Goal: Task Accomplishment & Management: Manage account settings

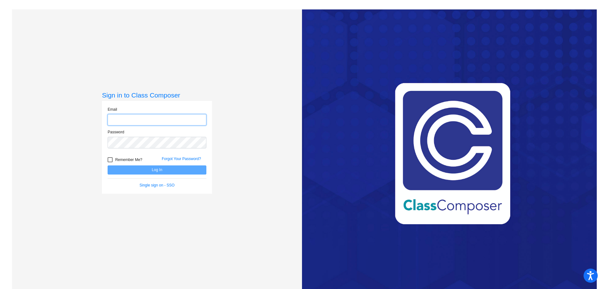
type input "[EMAIL_ADDRESS][PERSON_NAME][DOMAIN_NAME]"
click at [164, 169] on button "Log In" at bounding box center [157, 170] width 99 height 9
click at [179, 172] on button "Log In" at bounding box center [157, 170] width 99 height 9
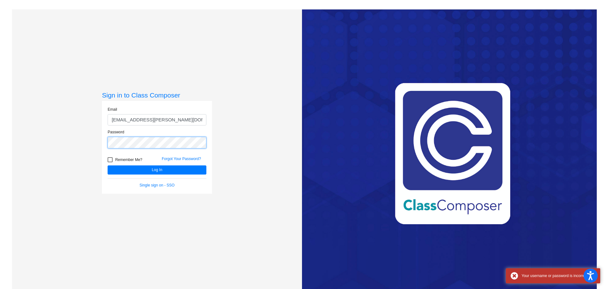
click at [55, 120] on div "Sign in to Class Composer Email [EMAIL_ADDRESS][PERSON_NAME][DOMAIN_NAME] Passw…" at bounding box center [157, 153] width 290 height 289
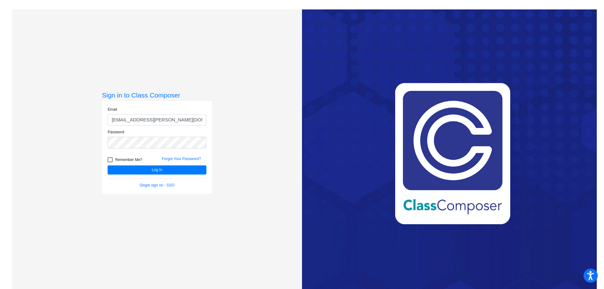
click at [109, 160] on div at bounding box center [110, 159] width 5 height 5
click at [110, 162] on input "Remember Me?" at bounding box center [110, 162] width 0 height 0
checkbox input "true"
click at [118, 170] on button "Log In" at bounding box center [157, 170] width 99 height 9
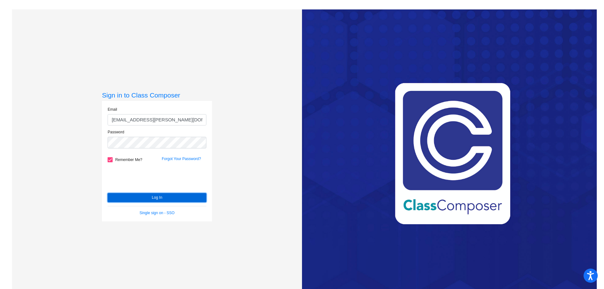
click at [141, 197] on button "Log In" at bounding box center [157, 197] width 99 height 9
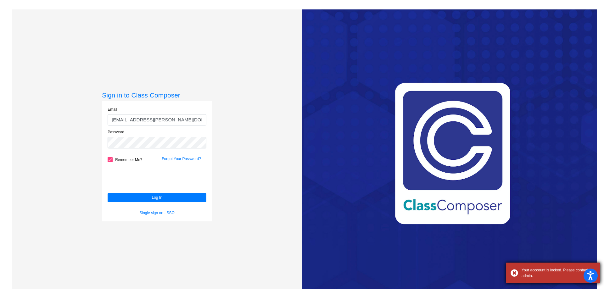
click at [565, 270] on div "Your acccount is locked. Please contact admin." at bounding box center [559, 273] width 74 height 11
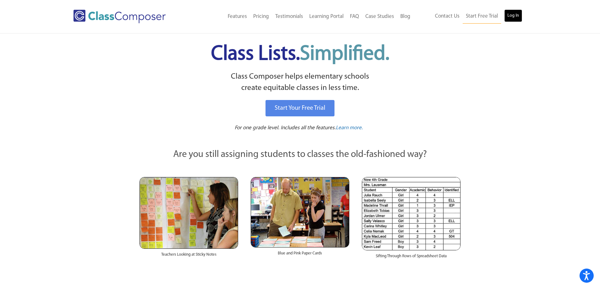
click at [510, 15] on link "Log In" at bounding box center [513, 15] width 18 height 13
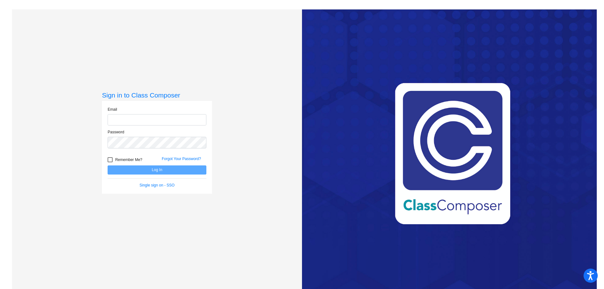
type input "[EMAIL_ADDRESS][PERSON_NAME][DOMAIN_NAME]"
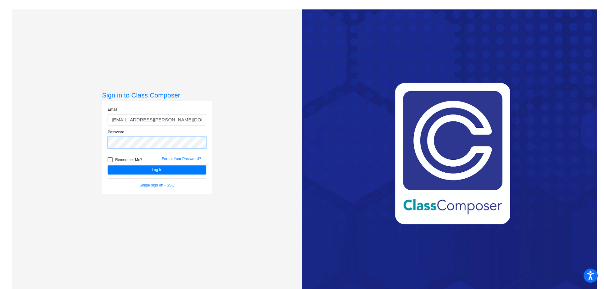
click at [0, 118] on mat-sidenav-content "Sign in to Class Composer Email selnerkr@hudson.k12.oh.us Password Remember Me?…" at bounding box center [302, 144] width 604 height 289
click at [108, 166] on button "Log In" at bounding box center [157, 170] width 99 height 9
